Goal: Transaction & Acquisition: Subscribe to service/newsletter

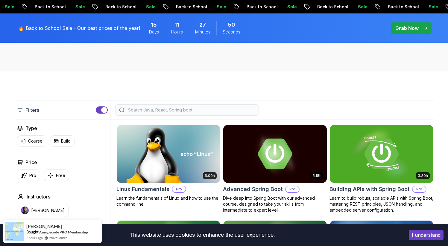
scroll to position [88, 0]
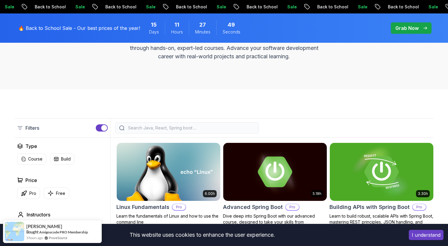
click at [166, 128] on input "search" at bounding box center [191, 128] width 128 height 6
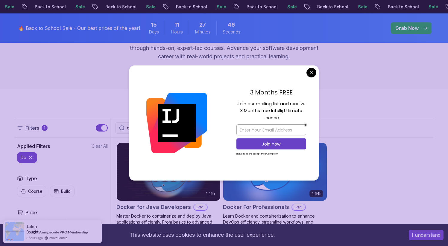
type input "do"
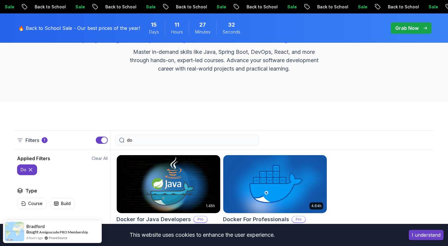
scroll to position [29, 0]
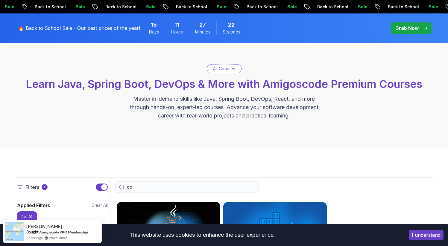
click at [424, 26] on div "Grab Now" at bounding box center [411, 28] width 32 height 7
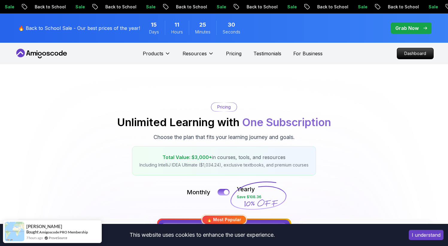
scroll to position [202, 0]
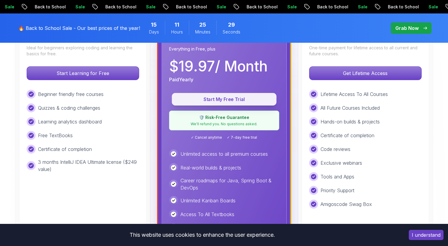
click at [229, 100] on p "Start My Free Trial" at bounding box center [223, 99] width 91 height 7
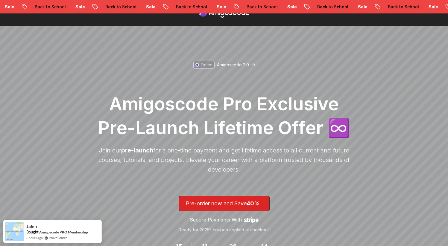
scroll to position [111, 0]
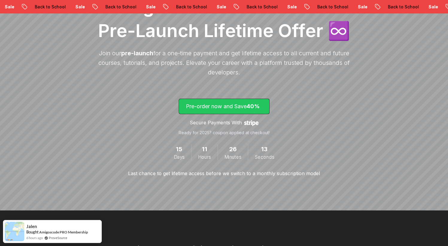
click at [226, 103] on p "Pre-order now and Save 40%" at bounding box center [224, 106] width 77 height 8
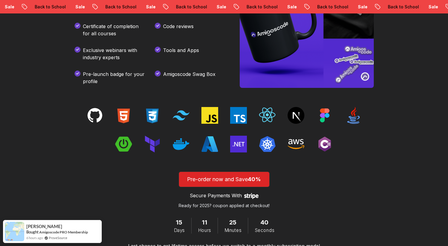
scroll to position [813, 0]
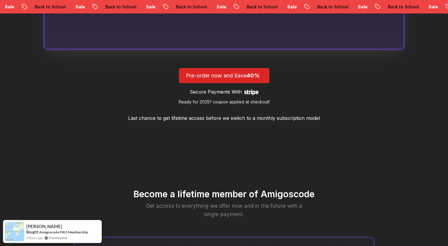
scroll to position [550, 0]
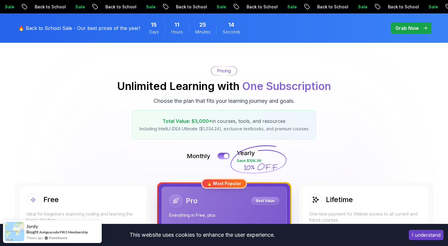
scroll to position [36, 0]
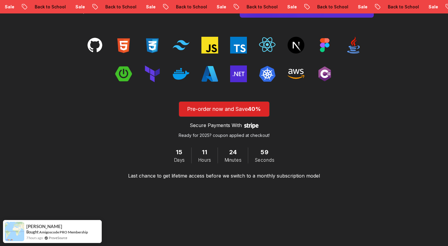
scroll to position [947, 0]
